Goal: Task Accomplishment & Management: Use online tool/utility

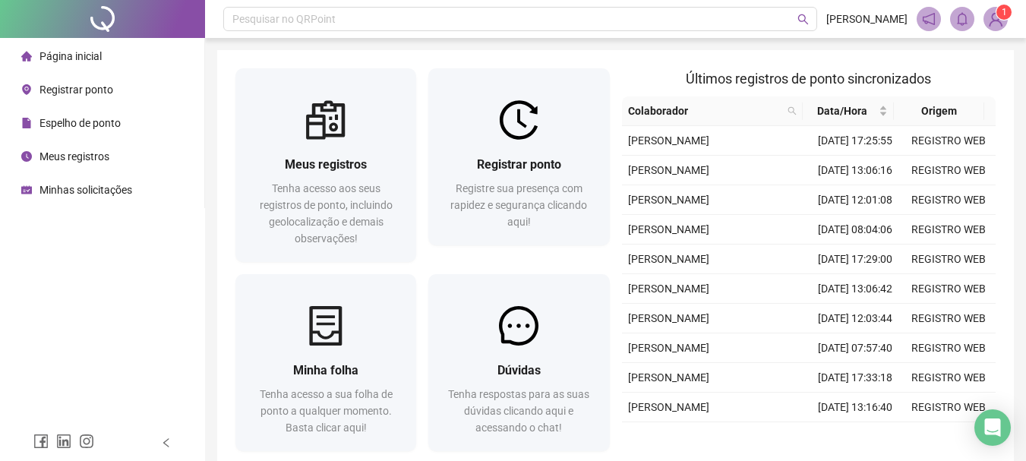
click at [498, 140] on div "Registrar ponto Registre sua presença com rapidez e segurança clicando aqui!" at bounding box center [518, 193] width 181 height 106
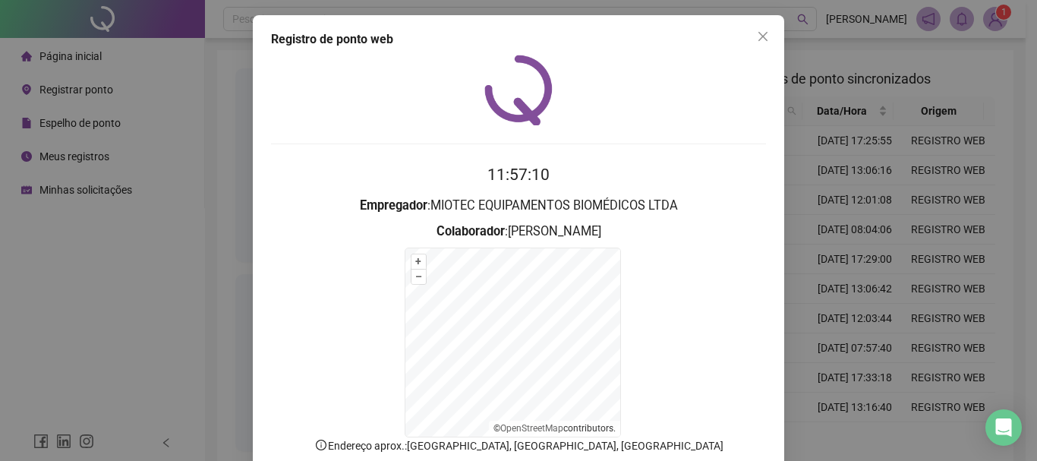
scroll to position [94, 0]
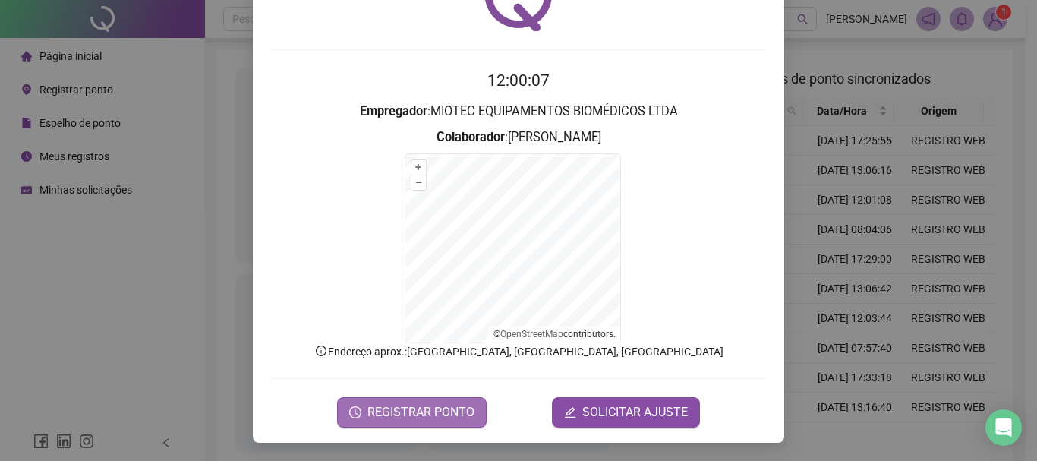
click at [431, 409] on span "REGISTRAR PONTO" at bounding box center [421, 412] width 107 height 18
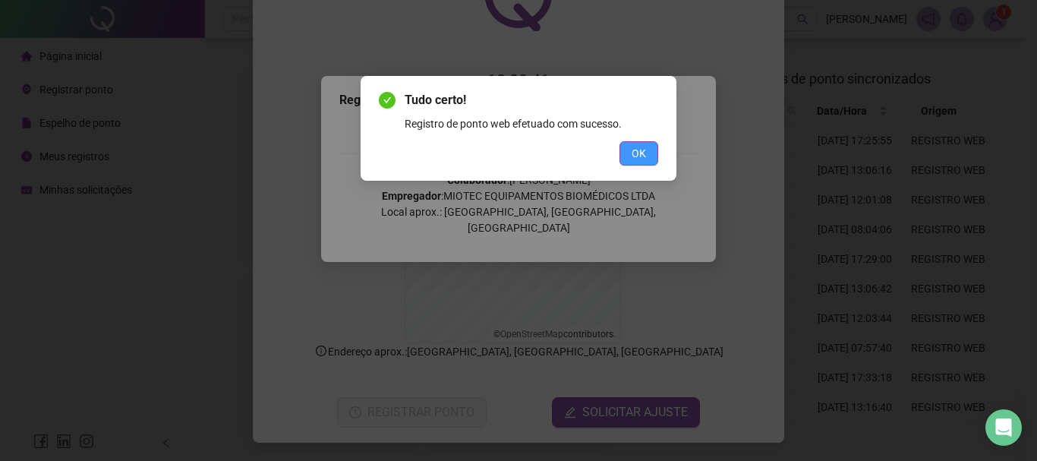
click at [641, 155] on span "OK" at bounding box center [639, 153] width 14 height 17
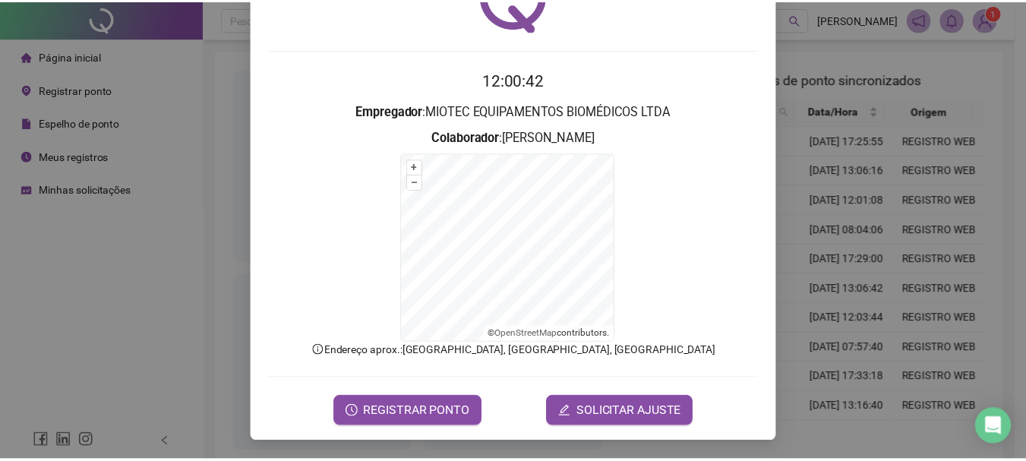
scroll to position [0, 0]
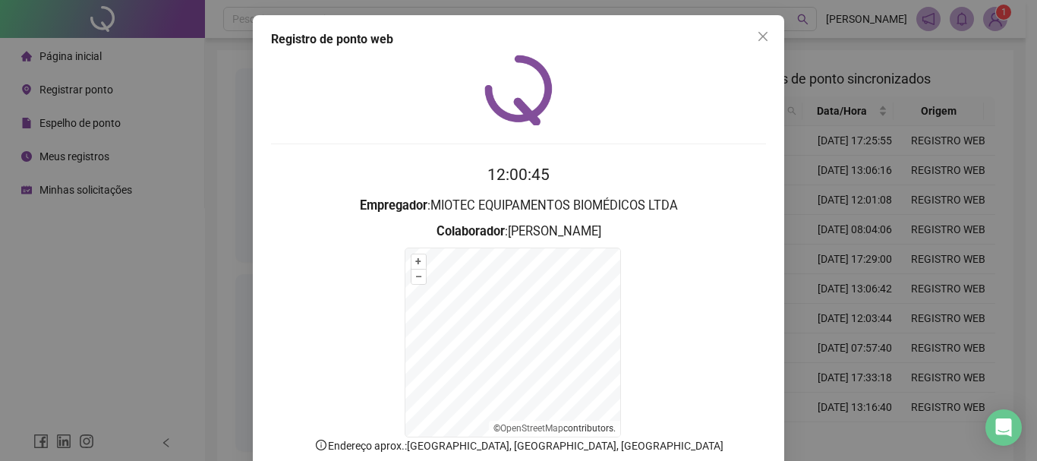
click at [765, 36] on span "Close" at bounding box center [763, 36] width 24 height 12
